Goal: Navigation & Orientation: Go to known website

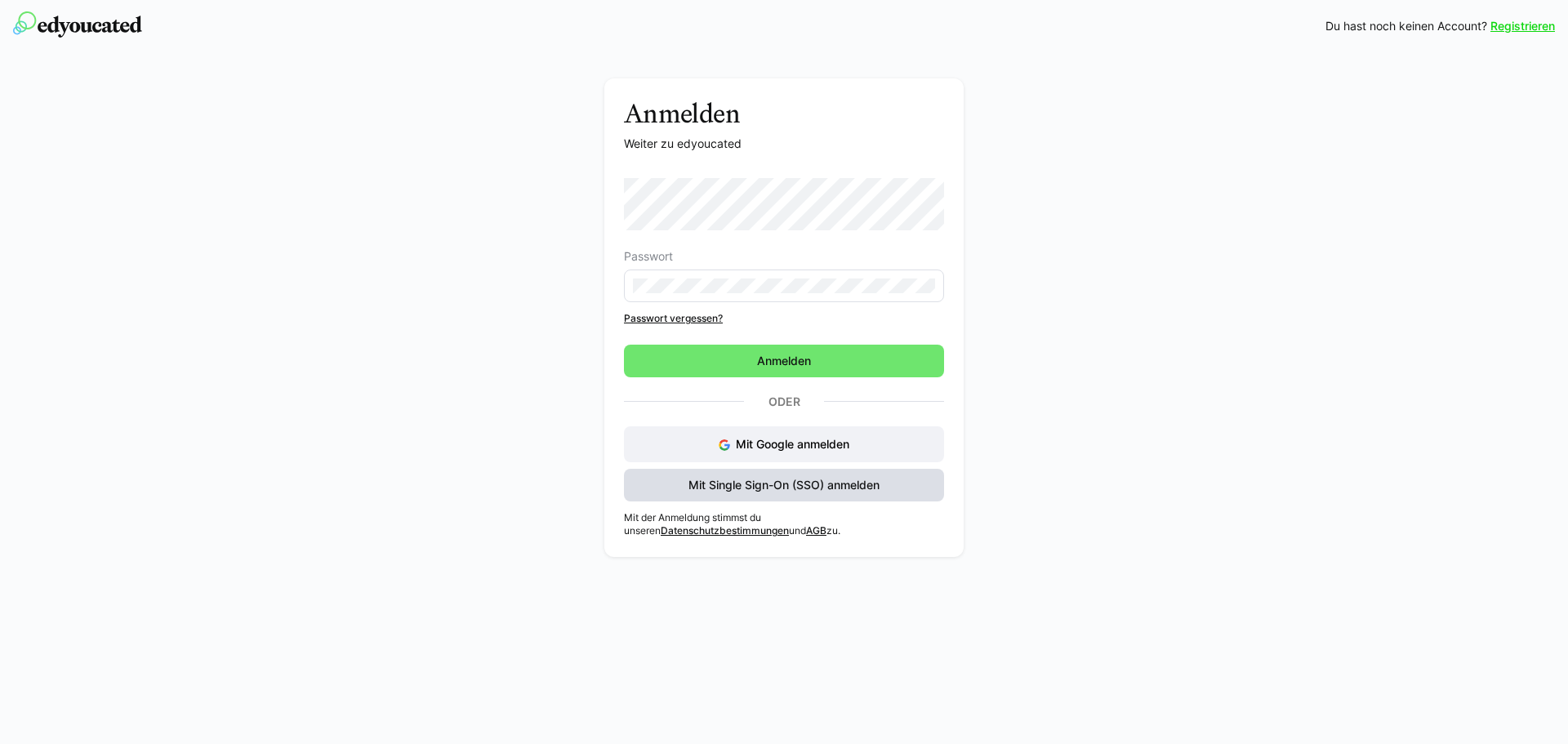
click at [790, 492] on span "Mit Single Sign-On (SSO) anmelden" at bounding box center [784, 485] width 196 height 17
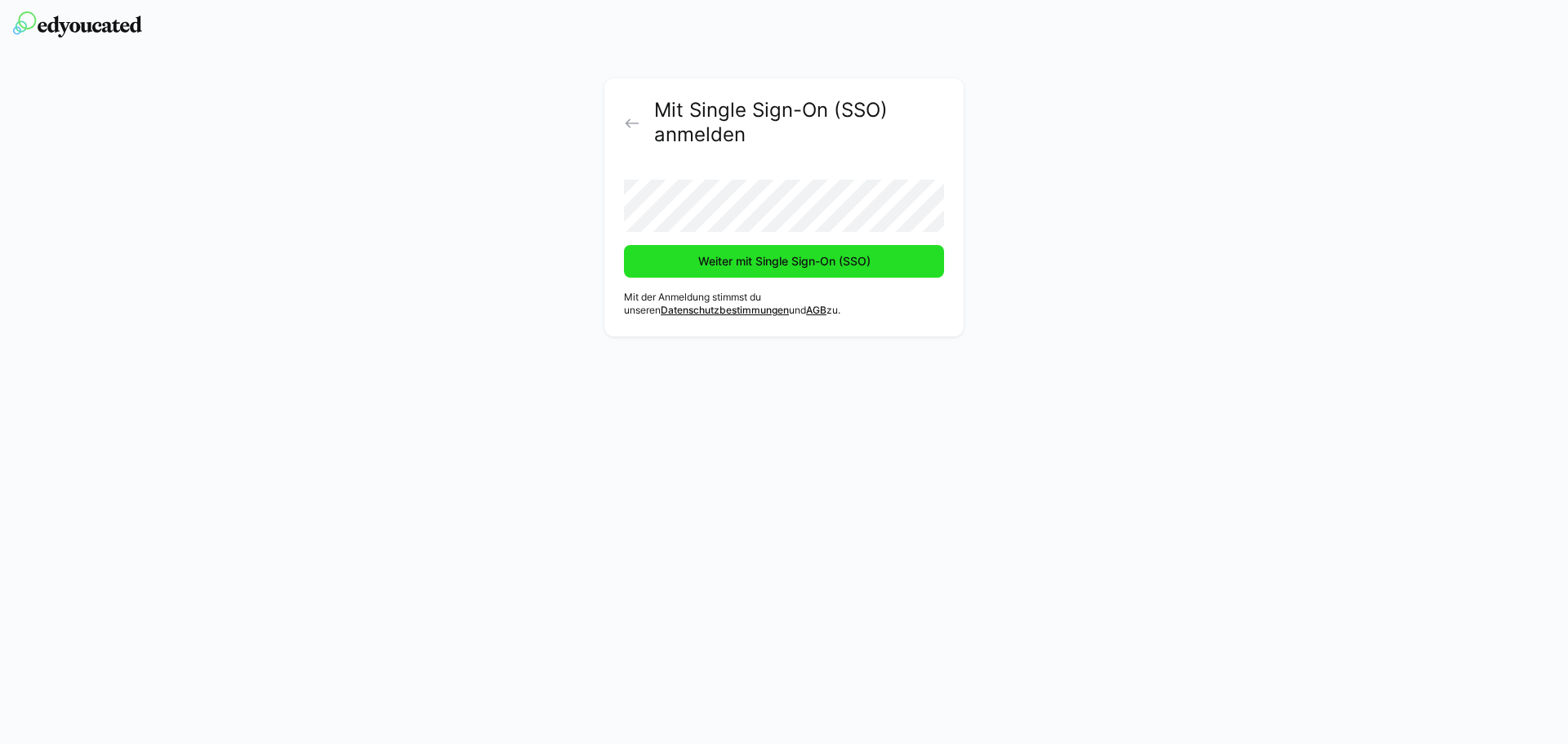
click at [723, 262] on span "Weiter mit Single Sign-On (SSO)" at bounding box center [784, 261] width 177 height 17
